Goal: Task Accomplishment & Management: Use online tool/utility

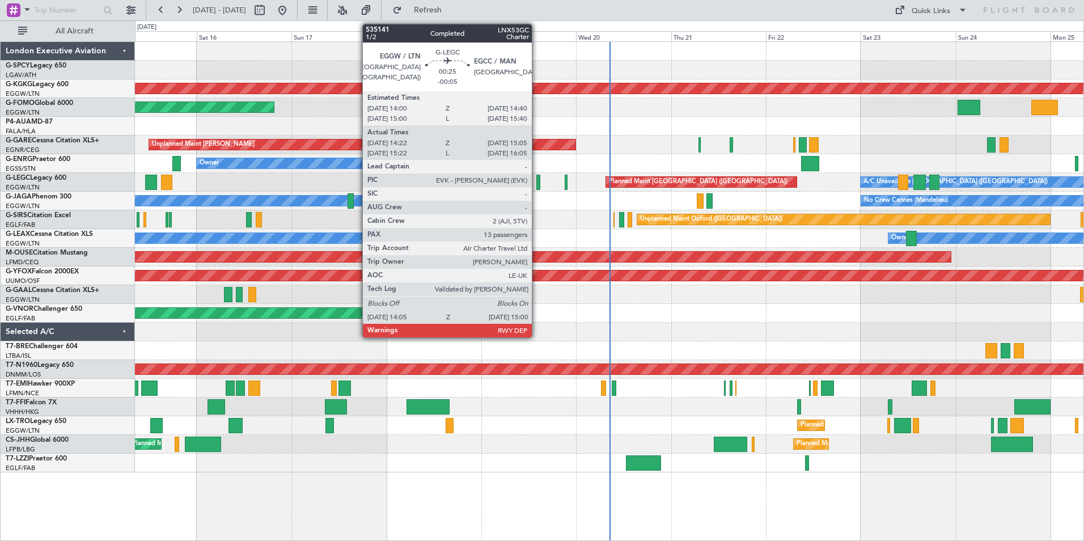
click at [537, 184] on div at bounding box center [538, 182] width 4 height 15
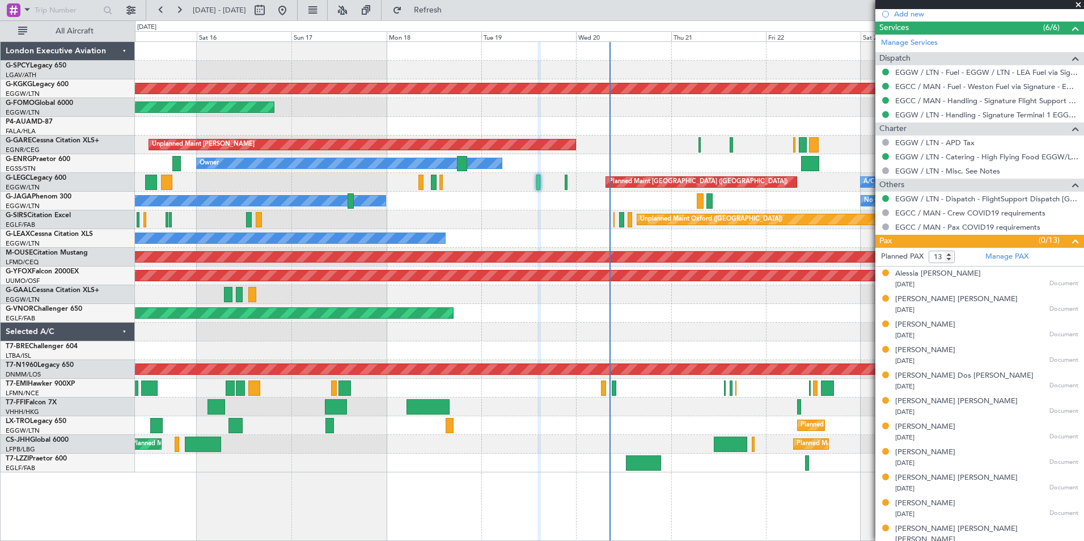
scroll to position [430, 0]
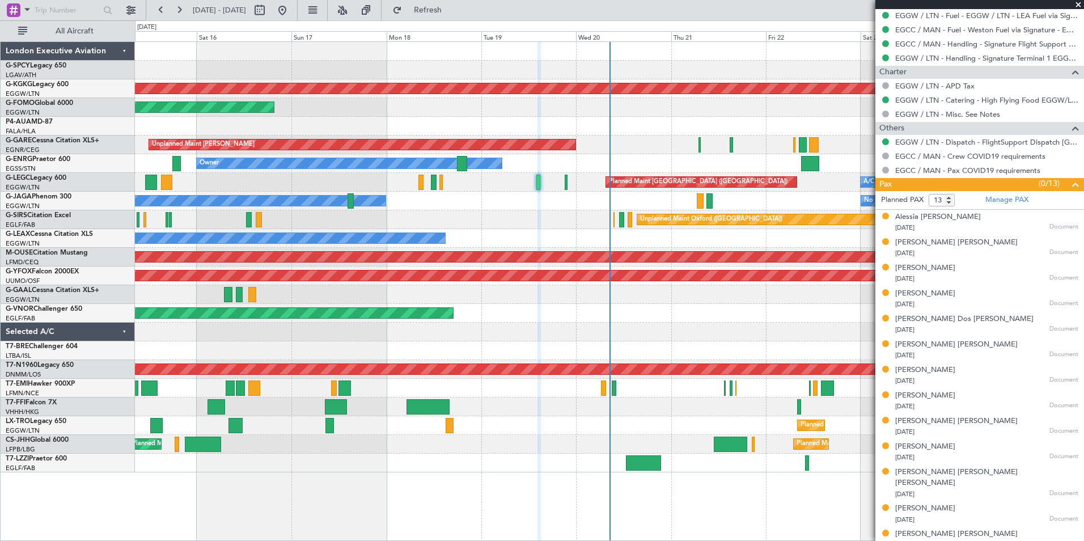
click at [572, 184] on div "A/C Unavailable [GEOGRAPHIC_DATA] ([GEOGRAPHIC_DATA]) Planned Maint [GEOGRAPHIC…" at bounding box center [609, 182] width 949 height 19
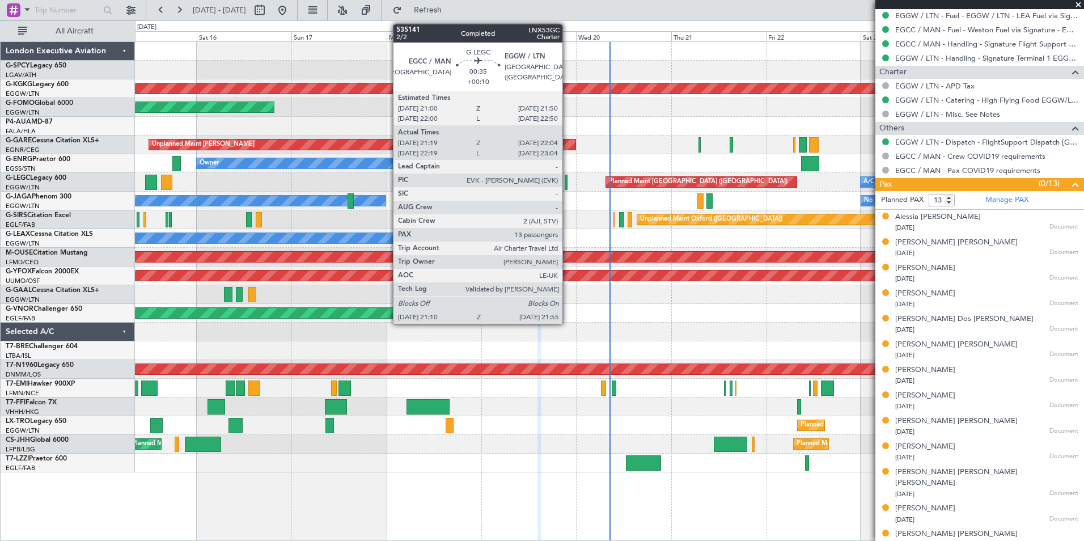
click at [567, 185] on div at bounding box center [566, 182] width 3 height 15
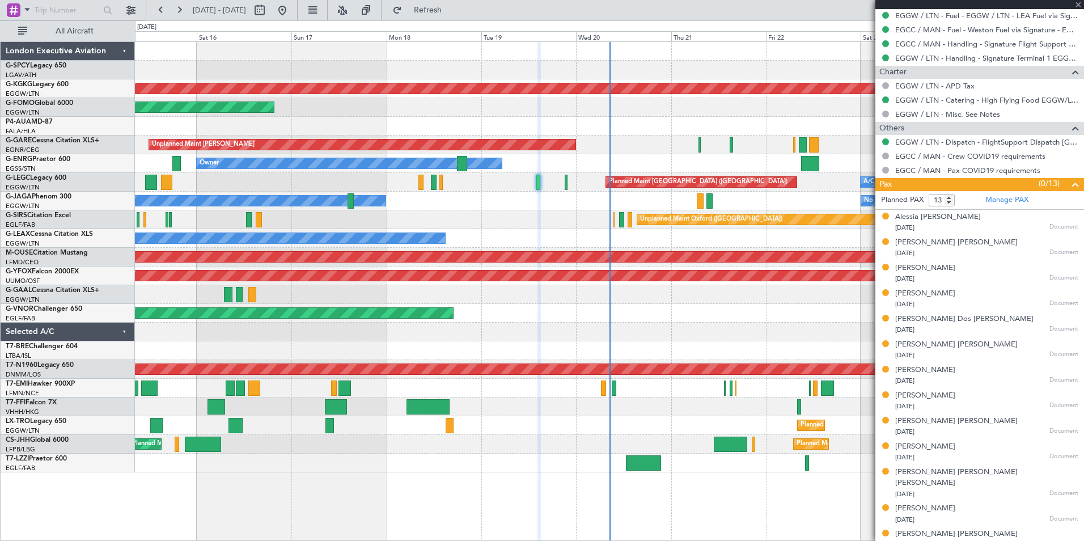
type input "+00:10"
type input "21:19"
type input "21:49"
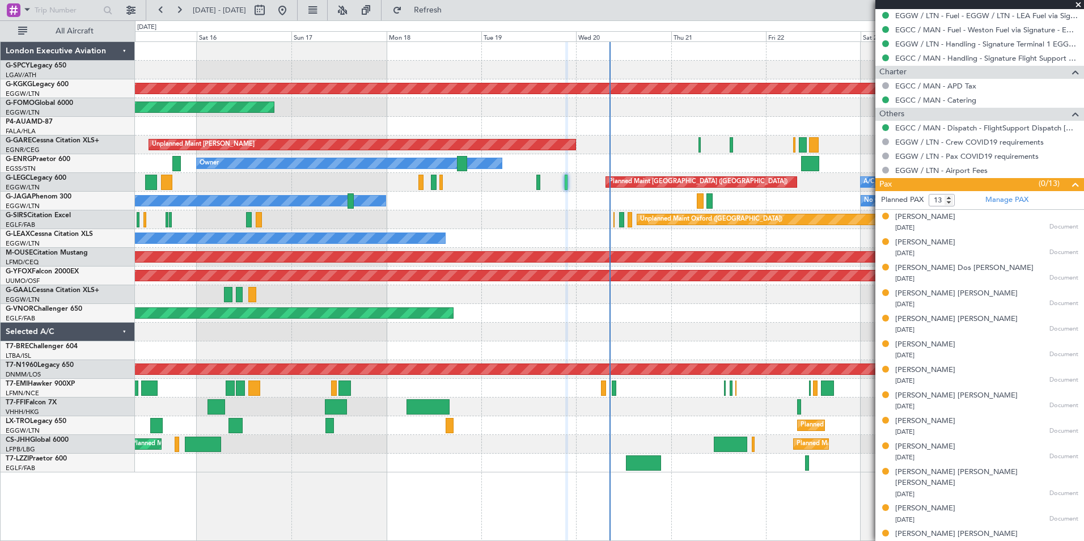
click at [1079, 3] on span at bounding box center [1078, 5] width 11 height 10
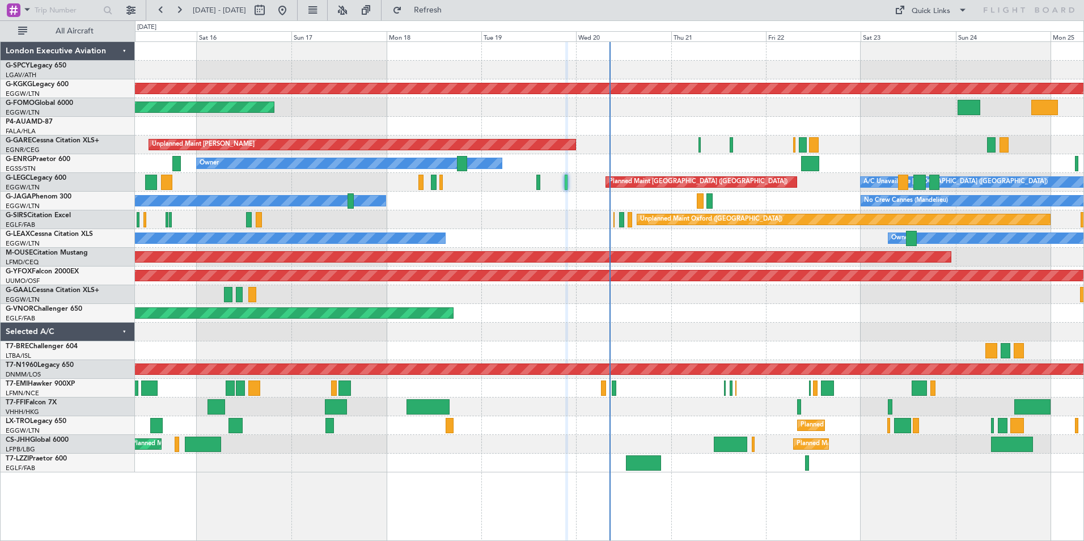
type input "0"
click at [158, 6] on button at bounding box center [161, 10] width 18 height 18
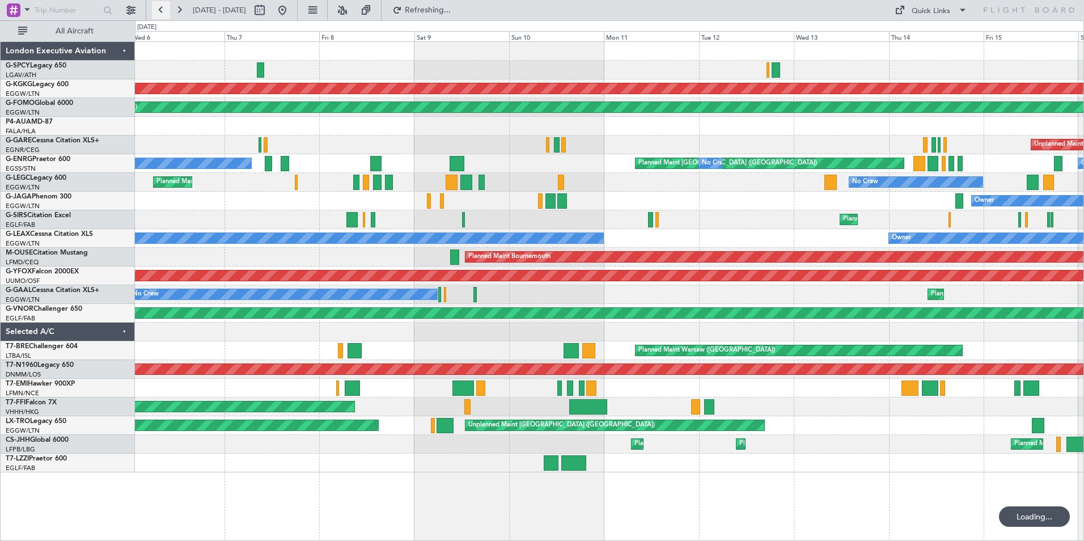
click at [159, 7] on button at bounding box center [161, 10] width 18 height 18
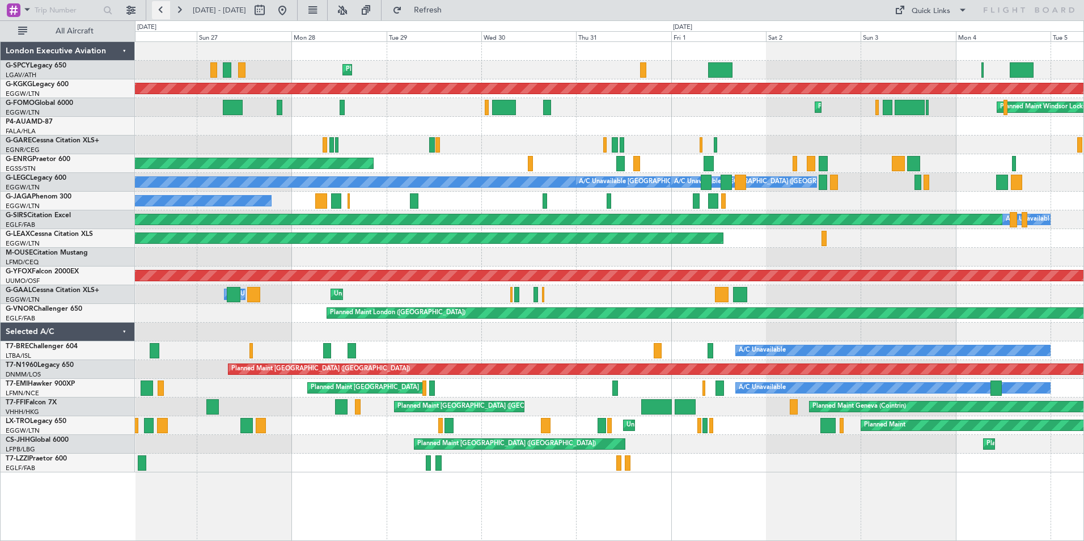
click at [159, 7] on button at bounding box center [161, 10] width 18 height 18
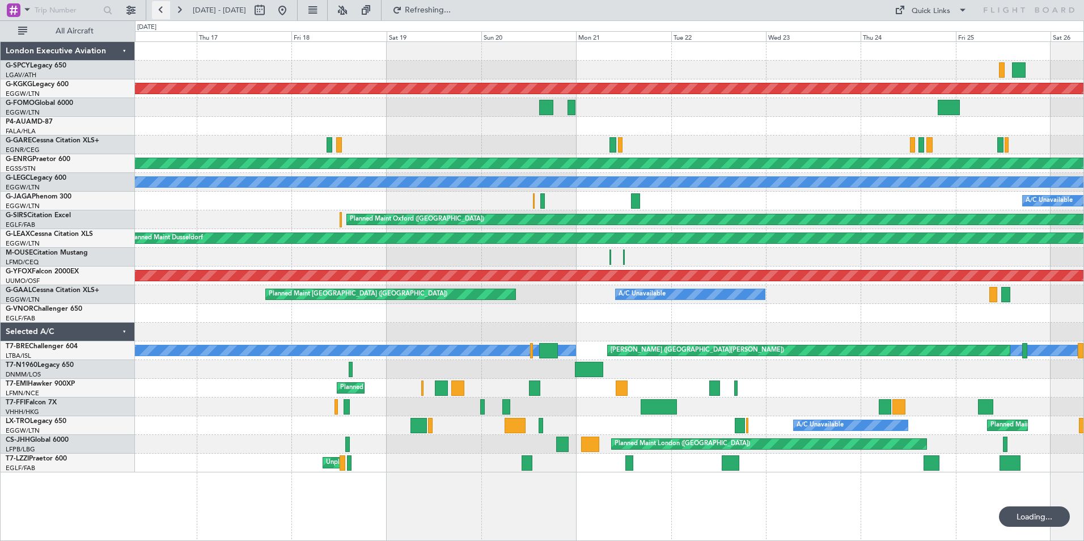
click at [159, 7] on button at bounding box center [161, 10] width 18 height 18
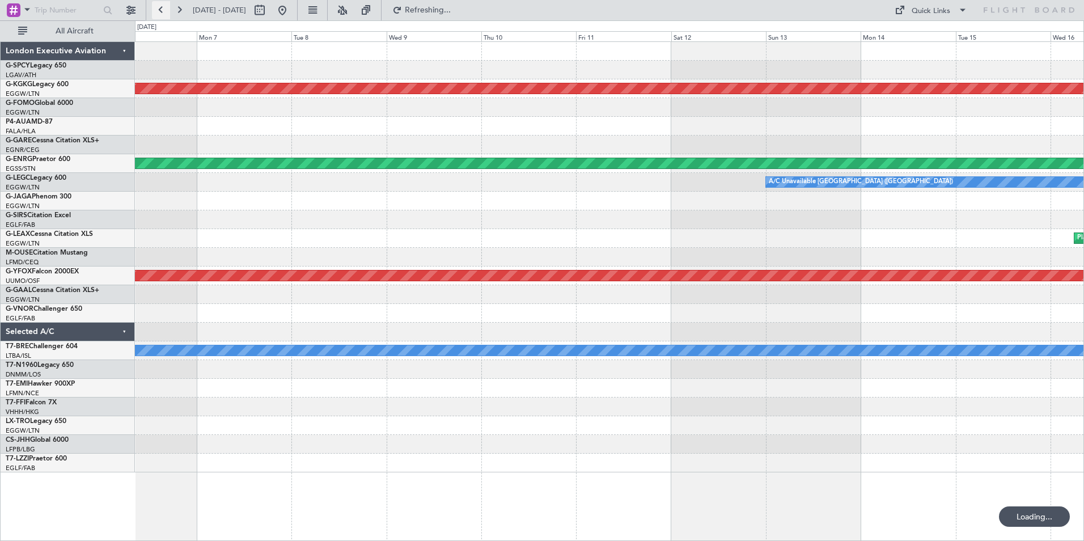
click at [159, 7] on button at bounding box center [161, 10] width 18 height 18
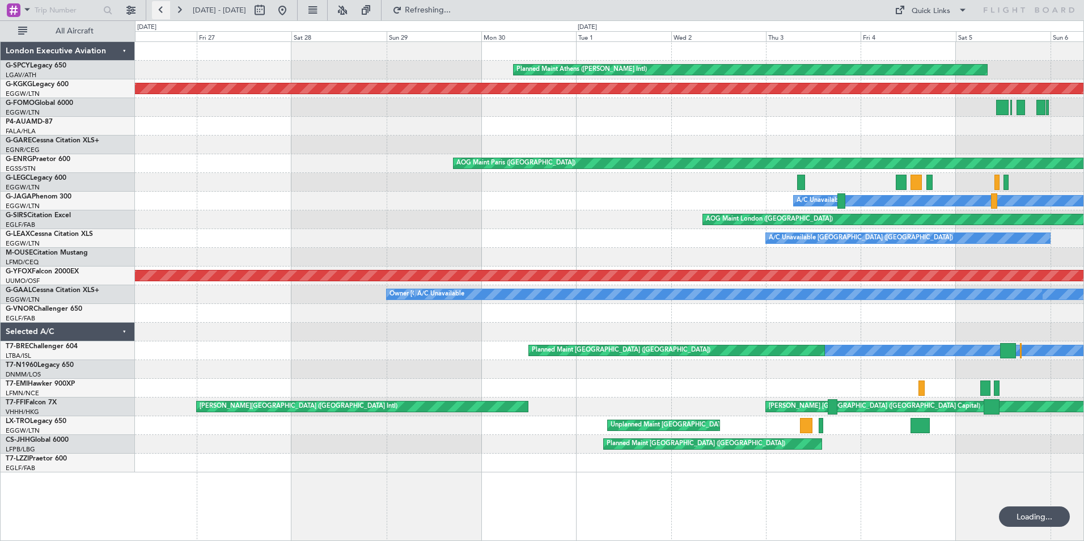
click at [159, 7] on button at bounding box center [161, 10] width 18 height 18
